Goal: Task Accomplishment & Management: Manage account settings

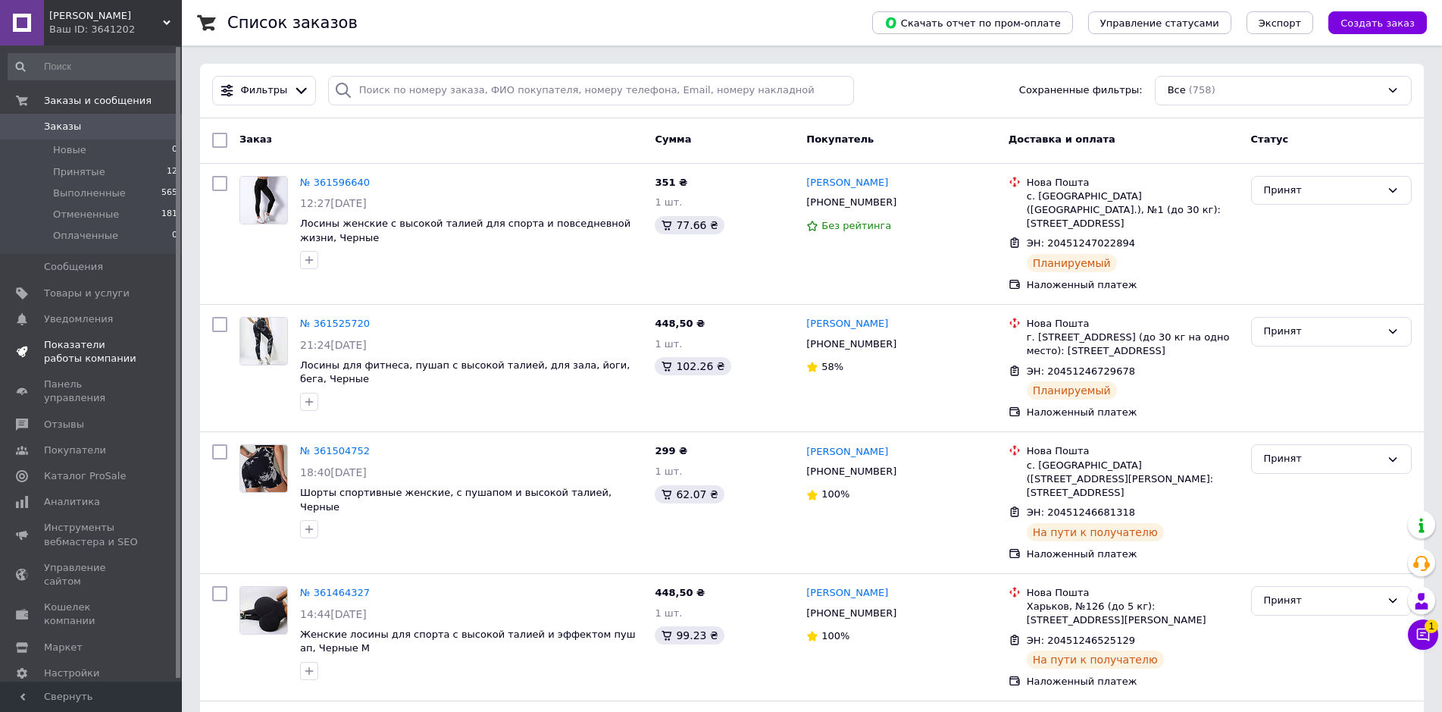
click at [120, 362] on span "Показатели работы компании" at bounding box center [92, 351] width 96 height 27
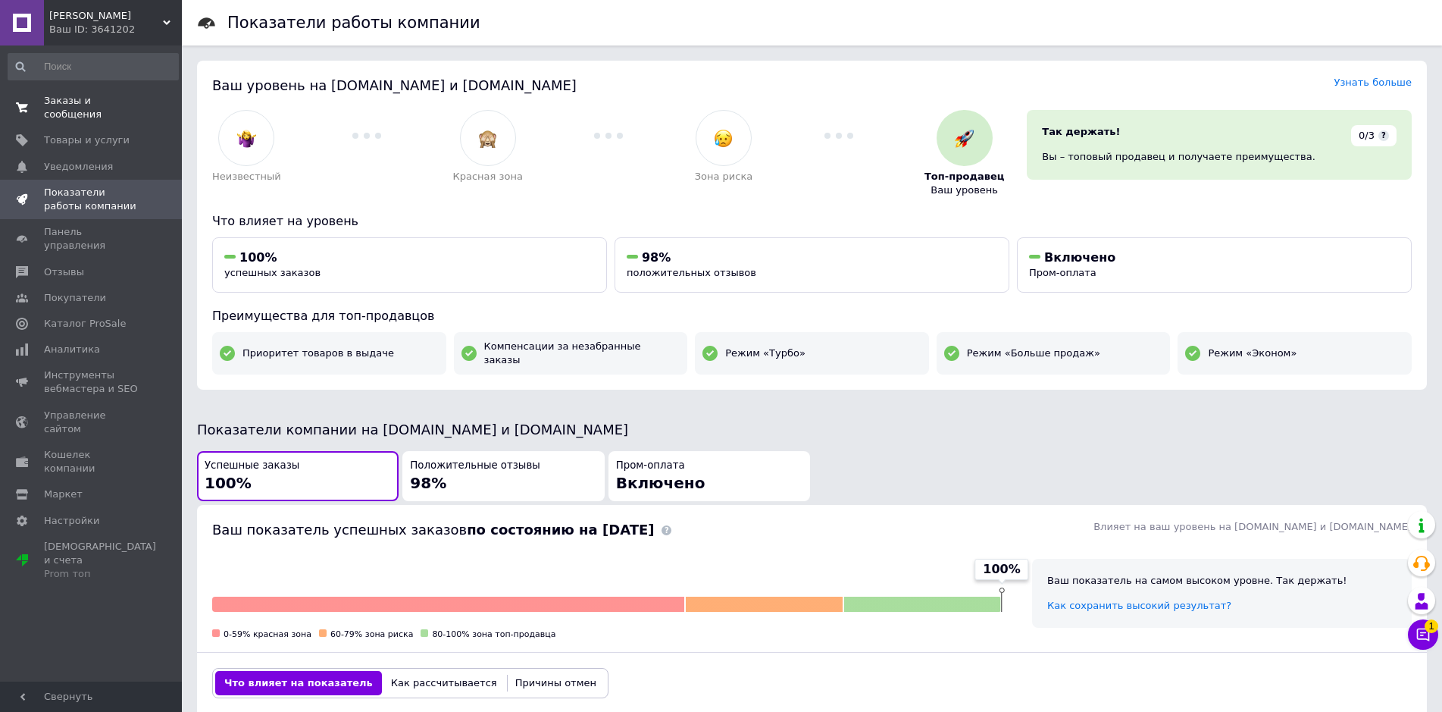
click at [95, 112] on link "Заказы и сообщения 0 0" at bounding box center [93, 107] width 186 height 39
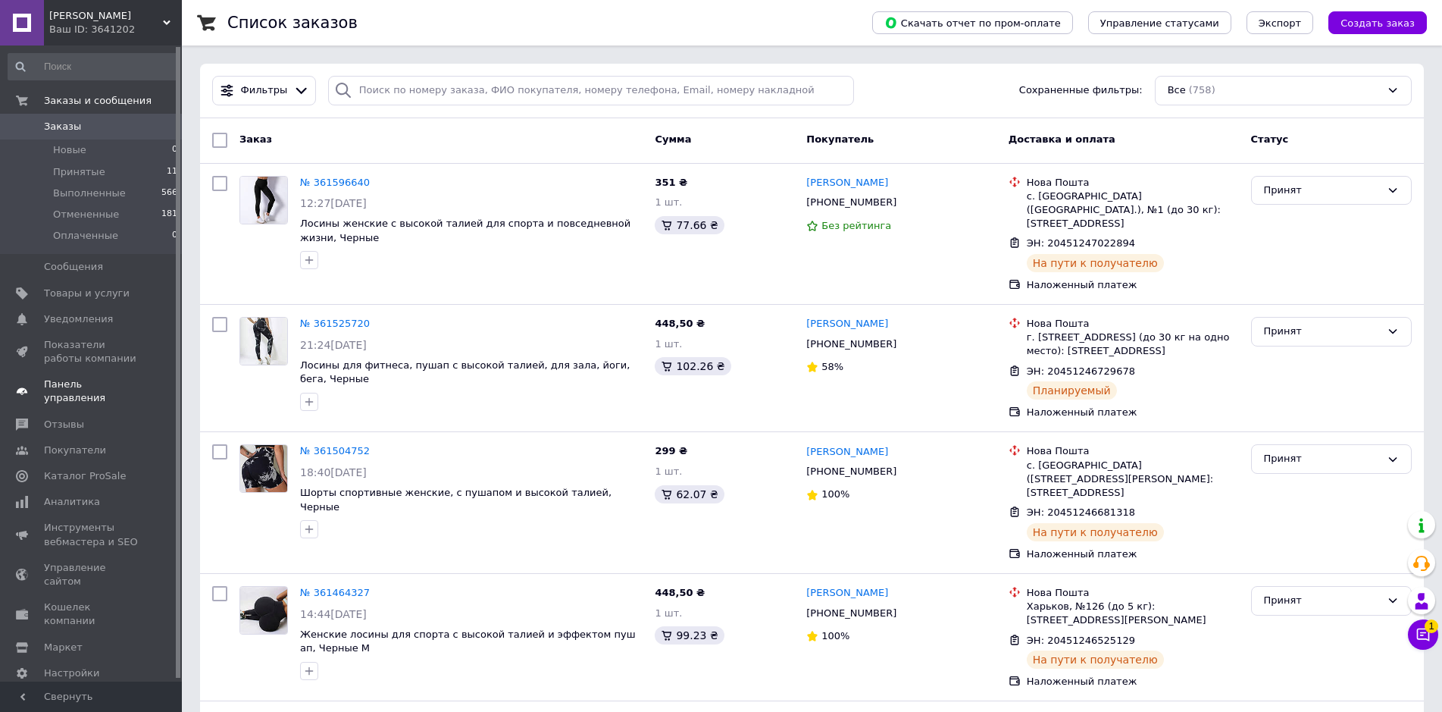
click at [111, 394] on link "Панель управления" at bounding box center [93, 390] width 186 height 39
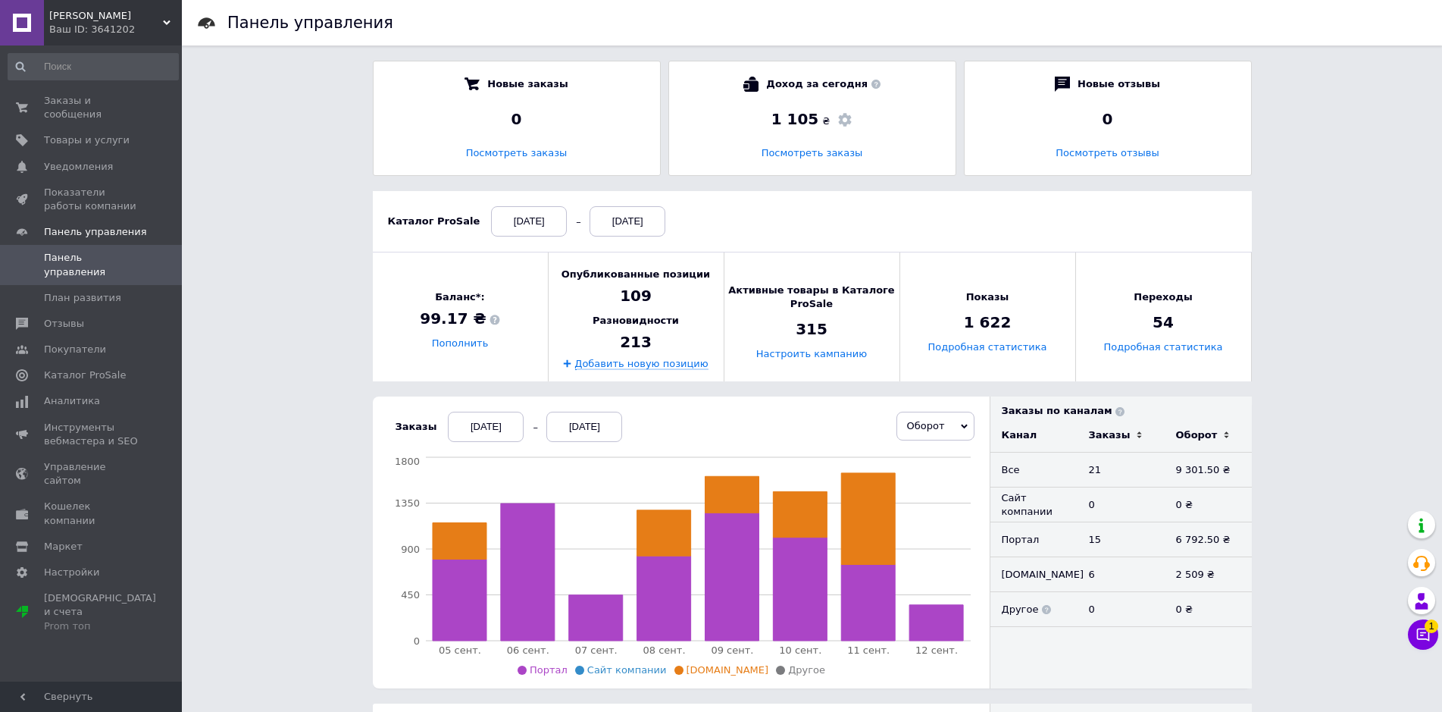
click at [471, 426] on div "05.09.2025" at bounding box center [486, 427] width 76 height 30
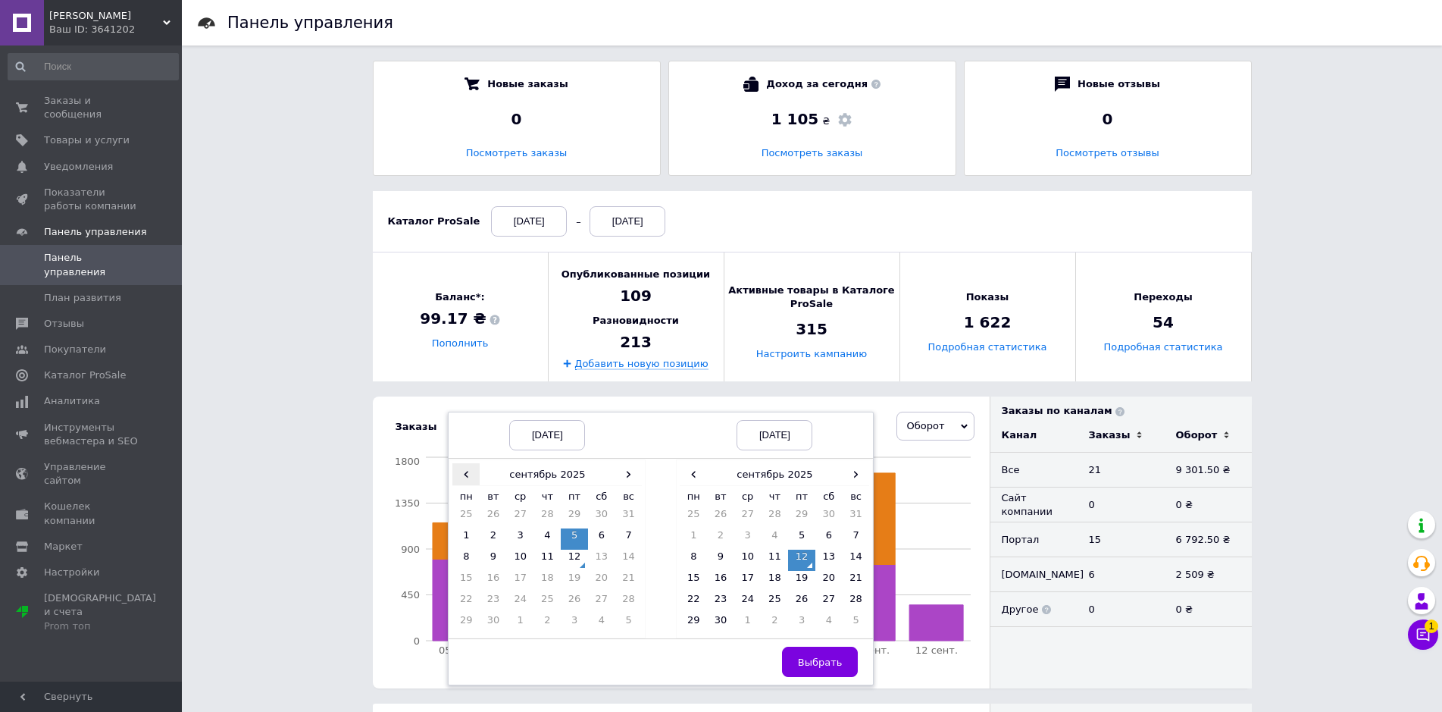
click at [460, 481] on span "‹" at bounding box center [466, 474] width 27 height 22
click at [561, 518] on td "1" at bounding box center [574, 517] width 27 height 21
click at [820, 663] on span "Выбрать" at bounding box center [820, 661] width 45 height 11
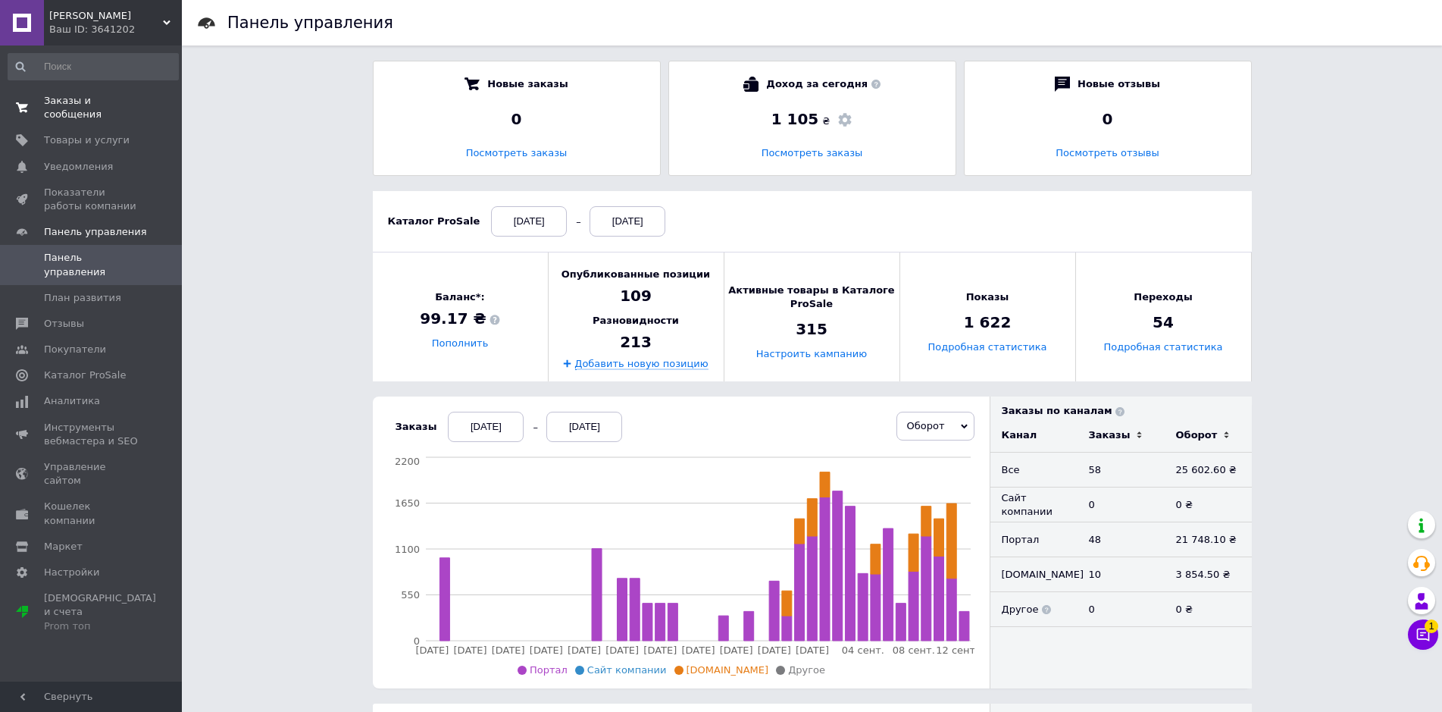
click at [128, 93] on link "Заказы и сообщения 0 0" at bounding box center [93, 107] width 186 height 39
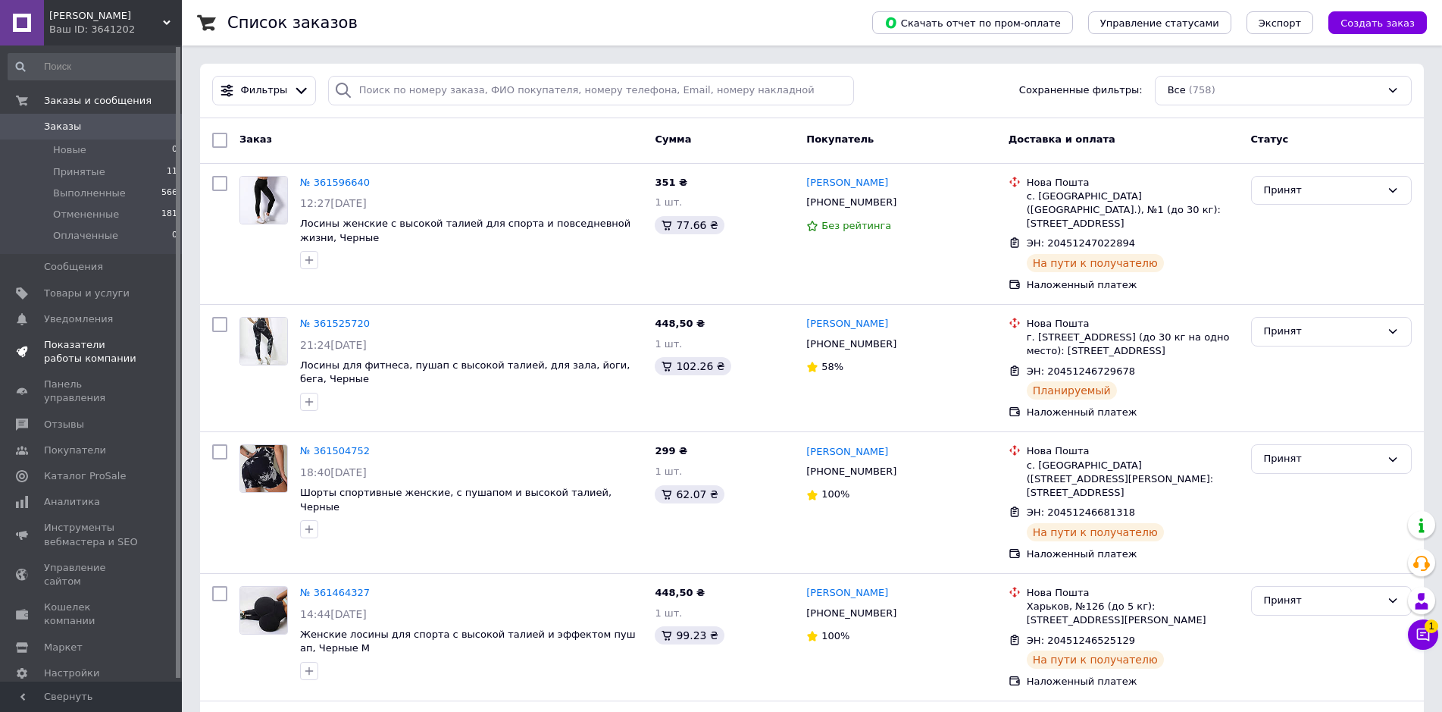
click at [79, 348] on span "Показатели работы компании" at bounding box center [92, 351] width 96 height 27
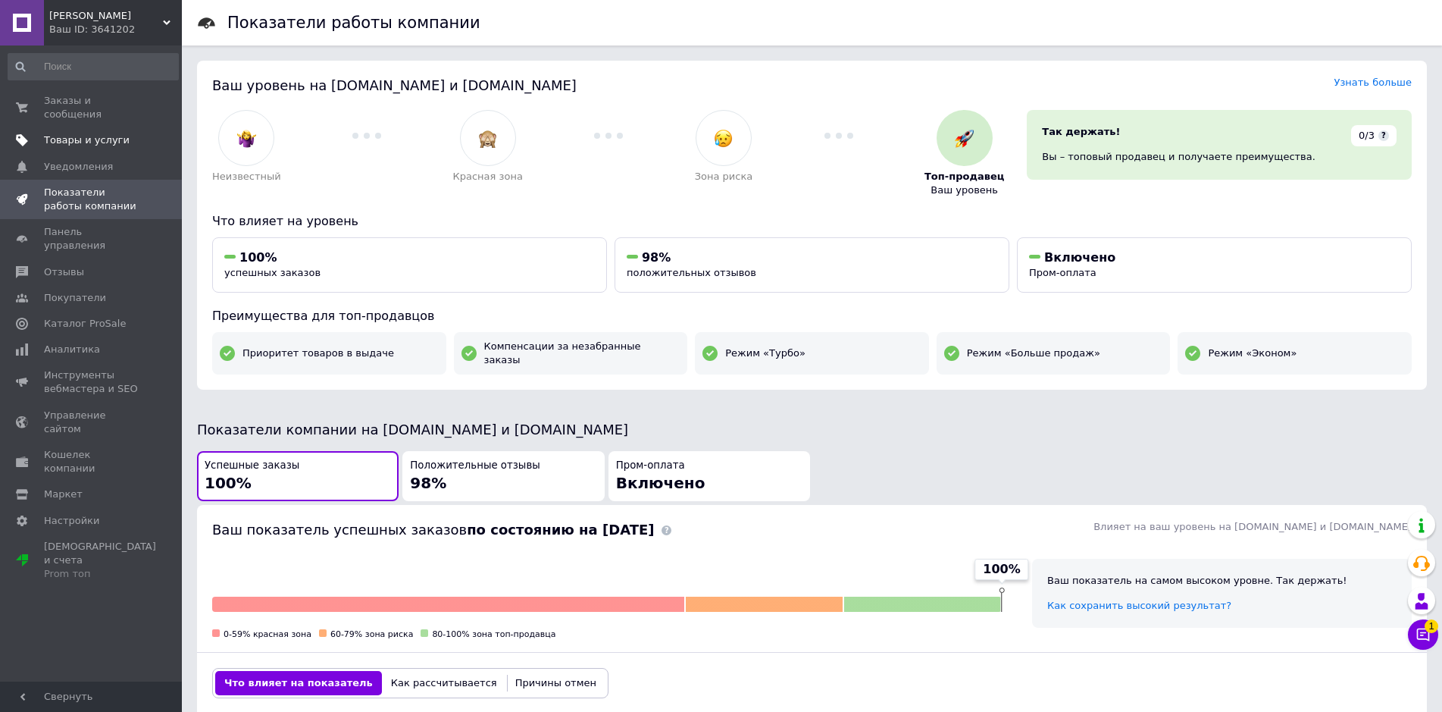
click at [127, 133] on span "Товары и услуги" at bounding box center [92, 140] width 96 height 14
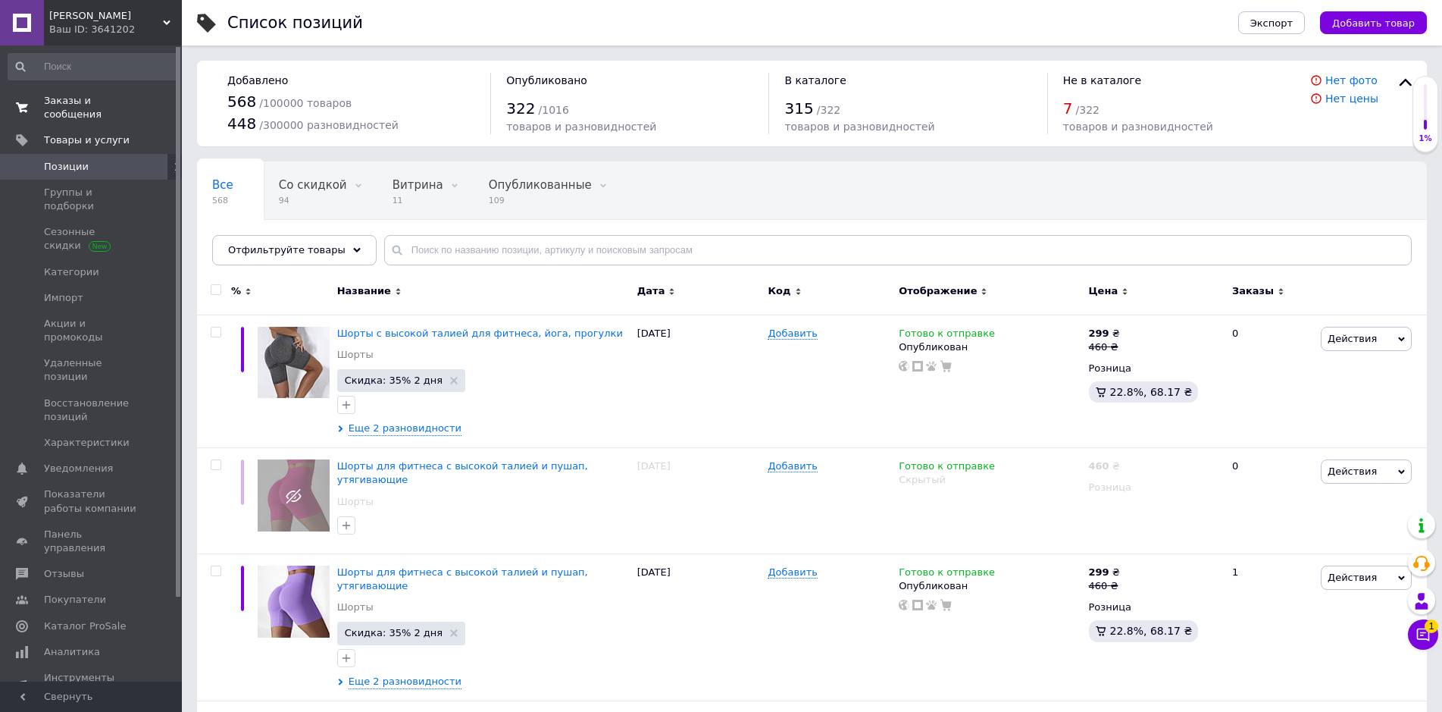
click at [130, 103] on span "Заказы и сообщения" at bounding box center [92, 107] width 96 height 27
